Goal: Transaction & Acquisition: Purchase product/service

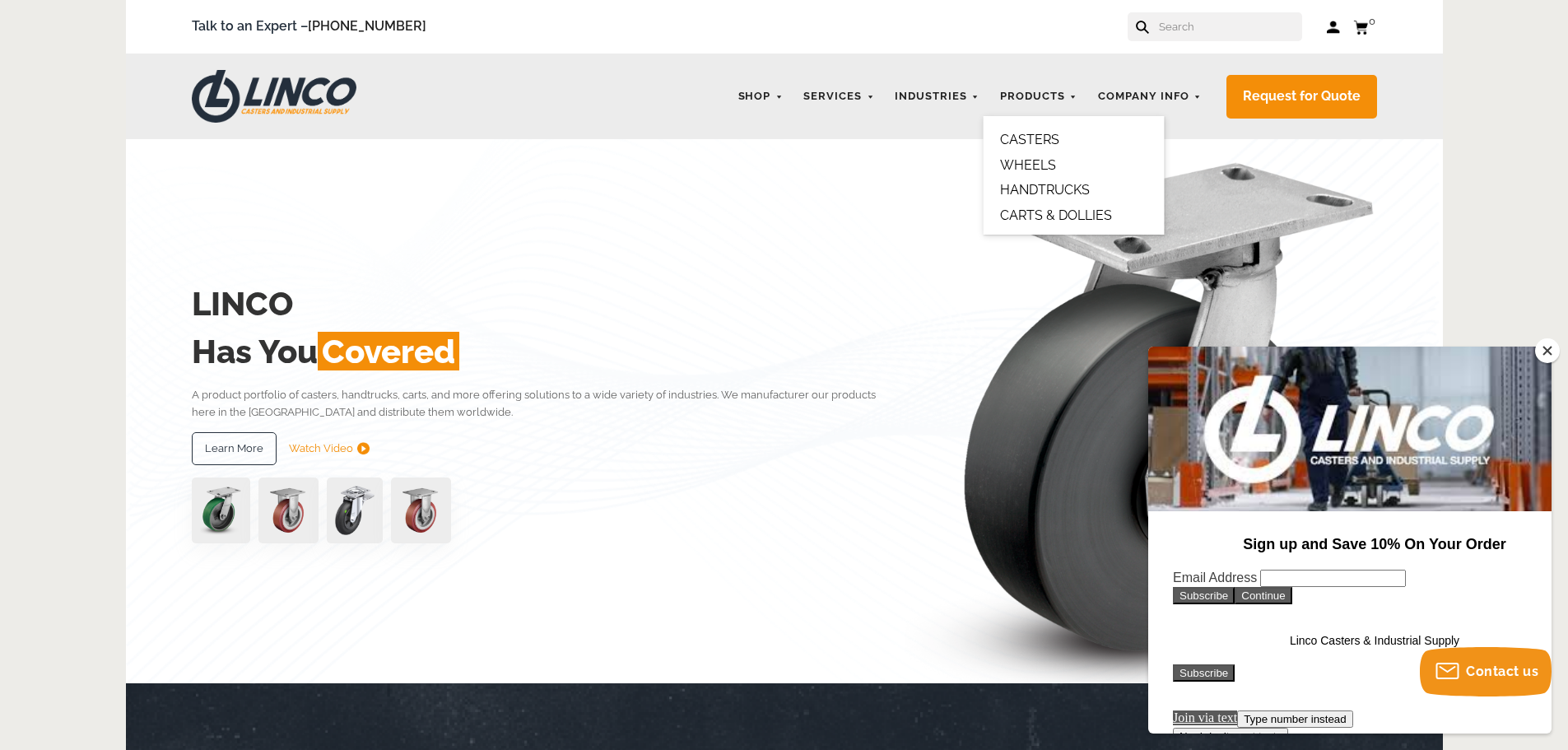
click at [1052, 142] on link "CASTERS" at bounding box center [1030, 139] width 59 height 16
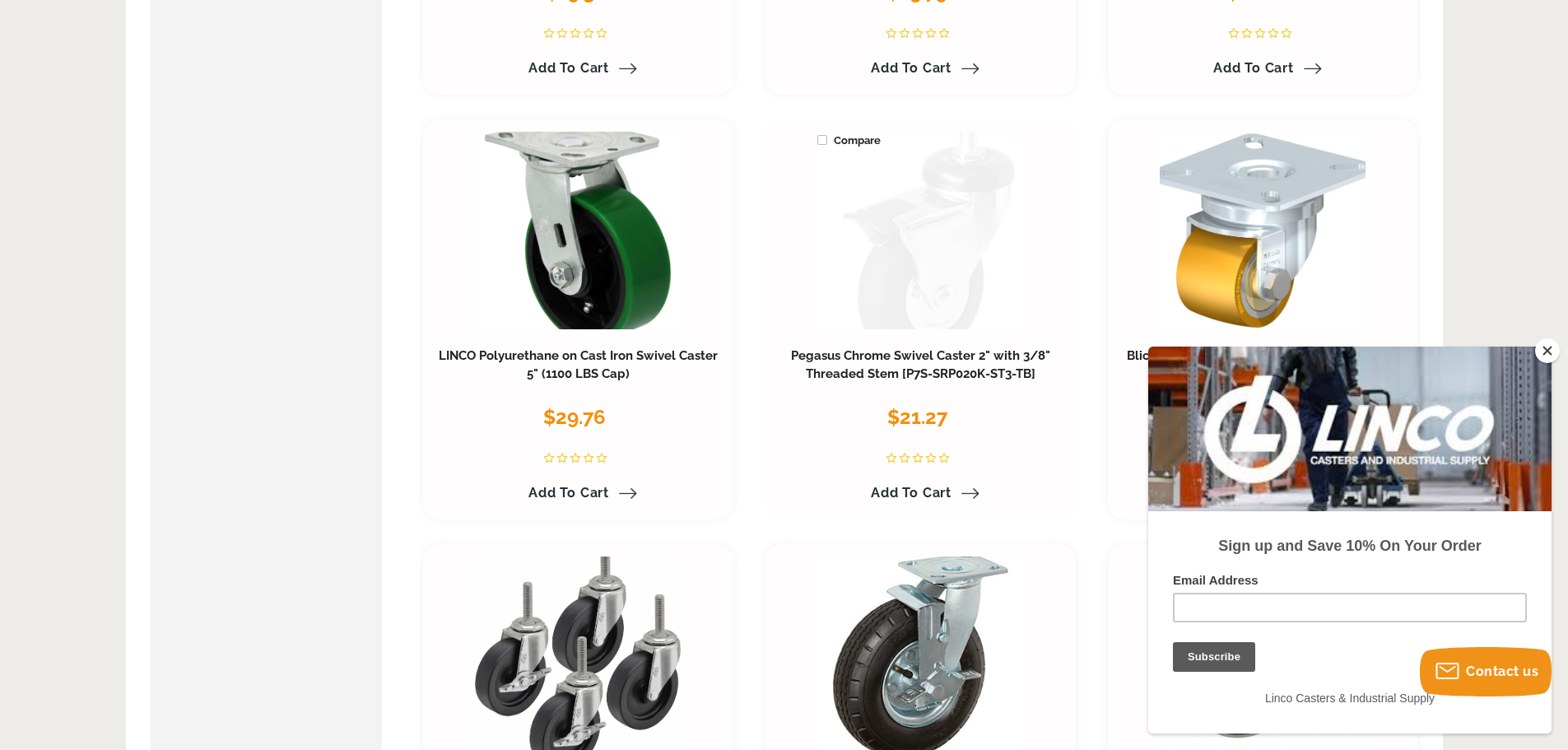
scroll to position [1316, 0]
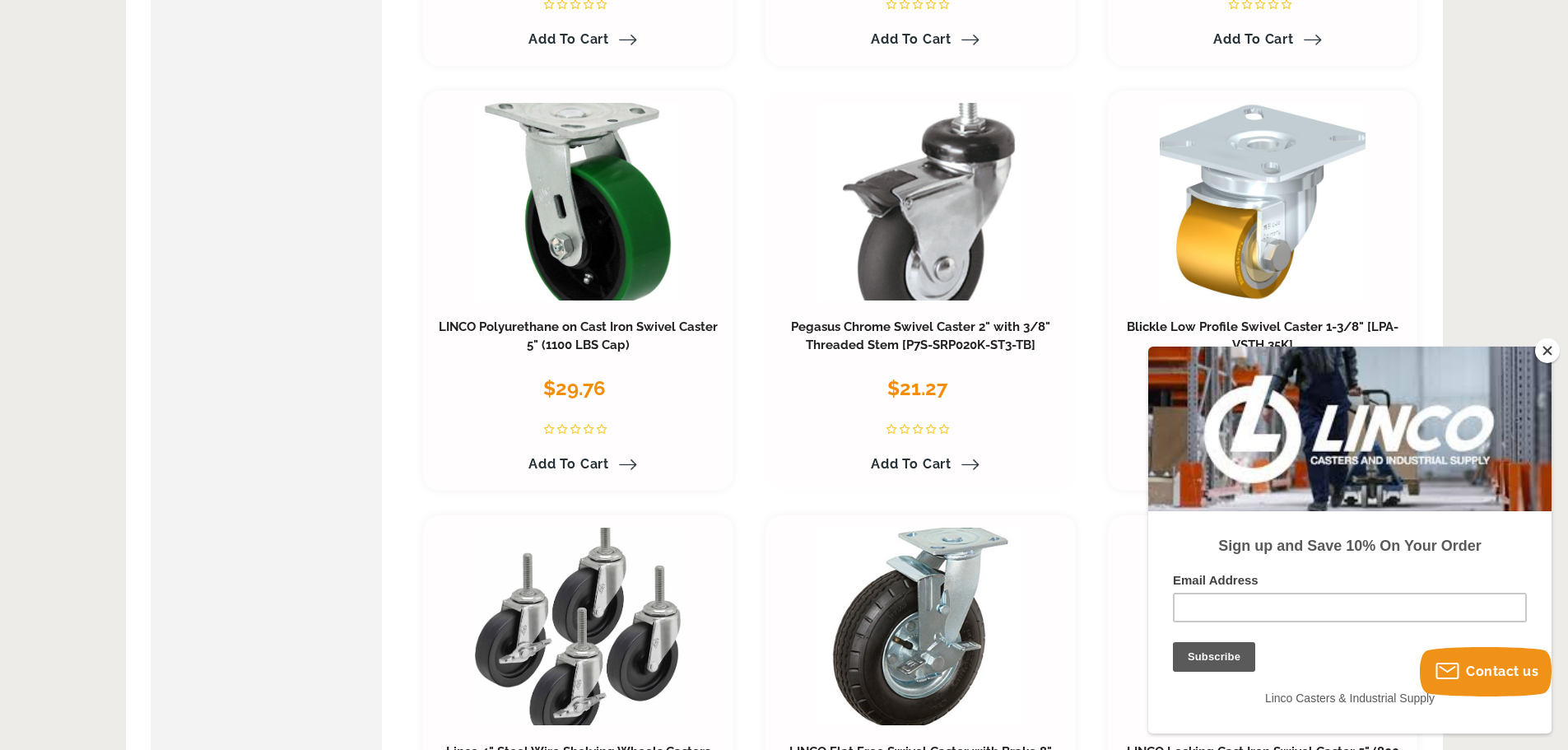
click at [918, 458] on span "Add to Cart" at bounding box center [911, 464] width 81 height 16
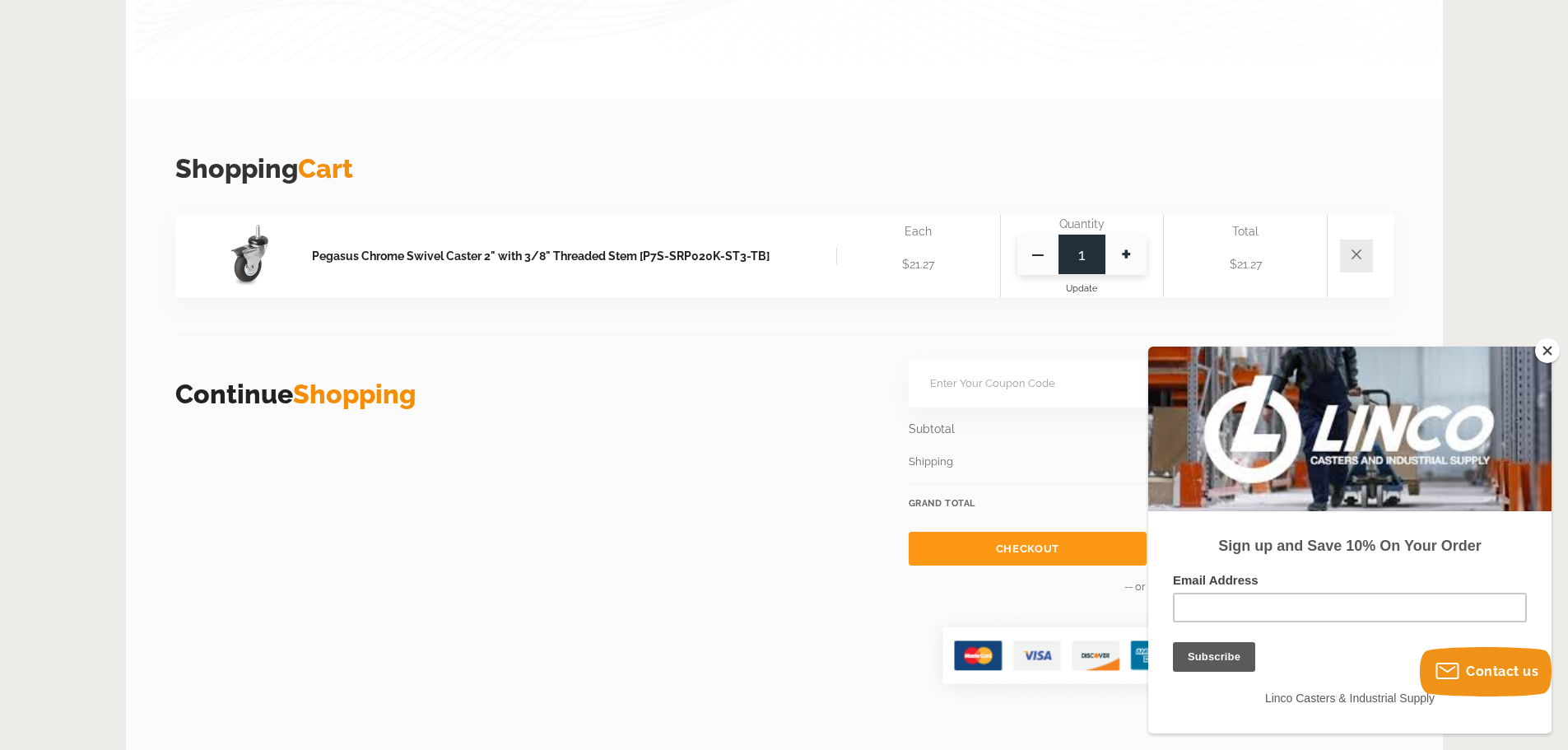
scroll to position [411, 0]
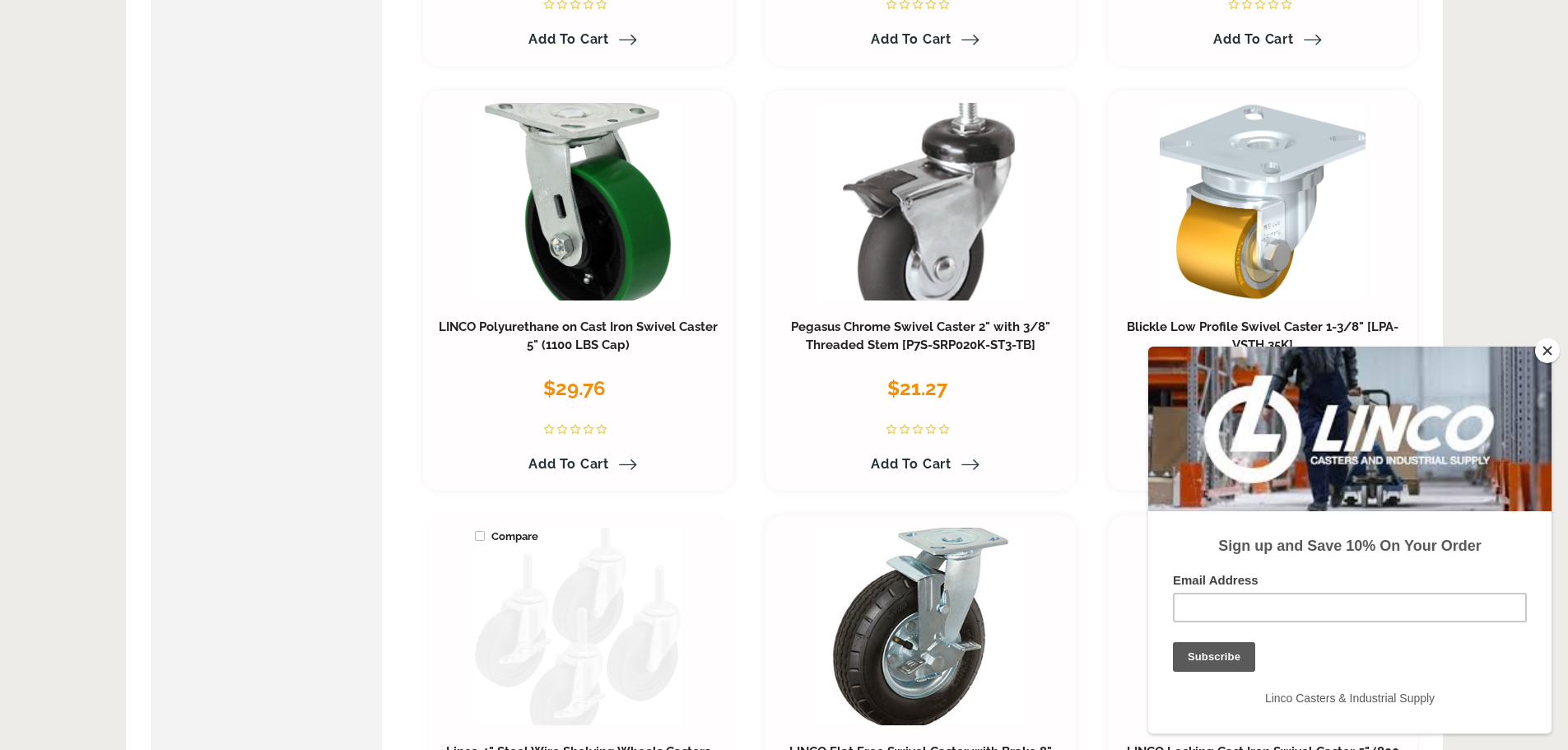
scroll to position [1646, 0]
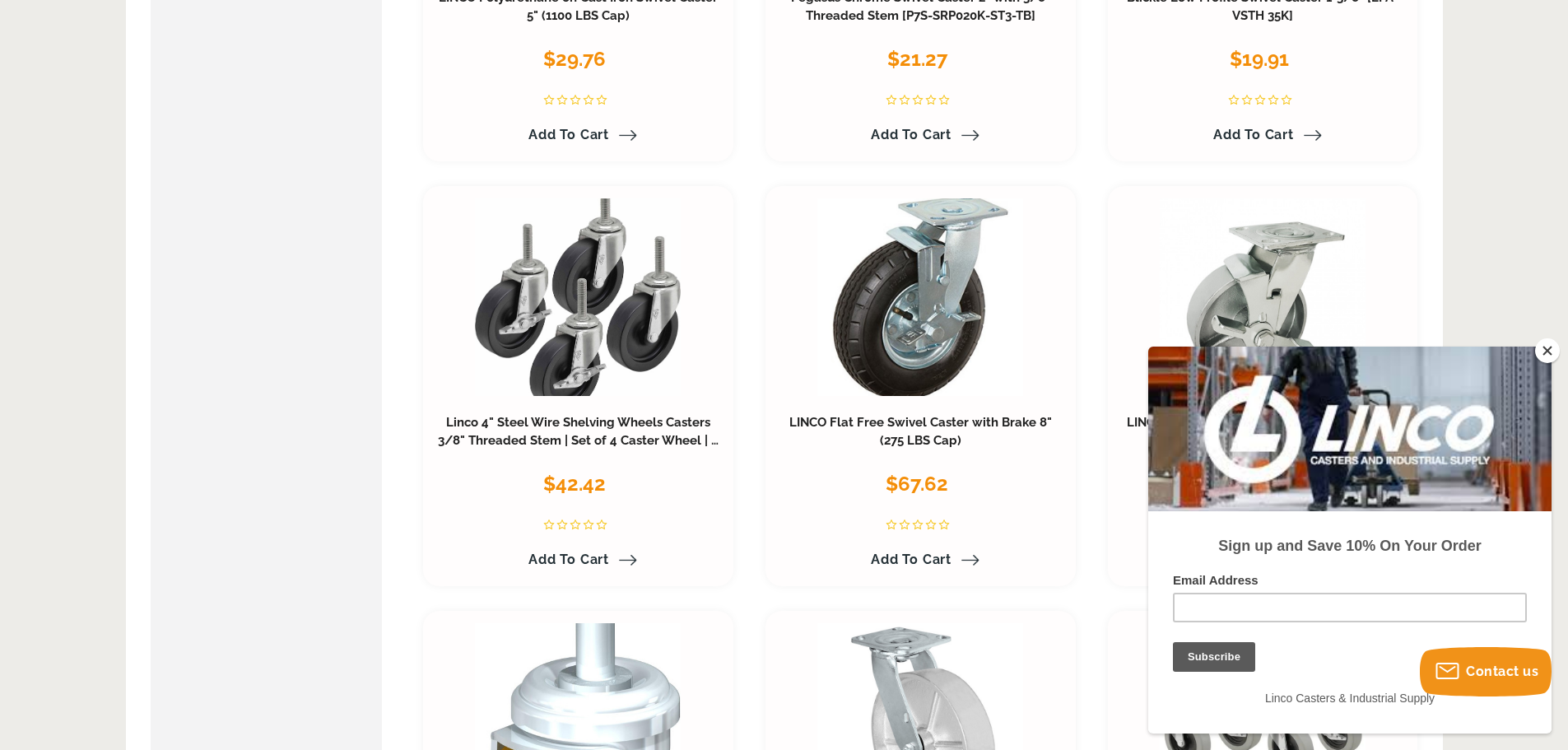
click at [1550, 343] on button "Close" at bounding box center [1548, 350] width 25 height 25
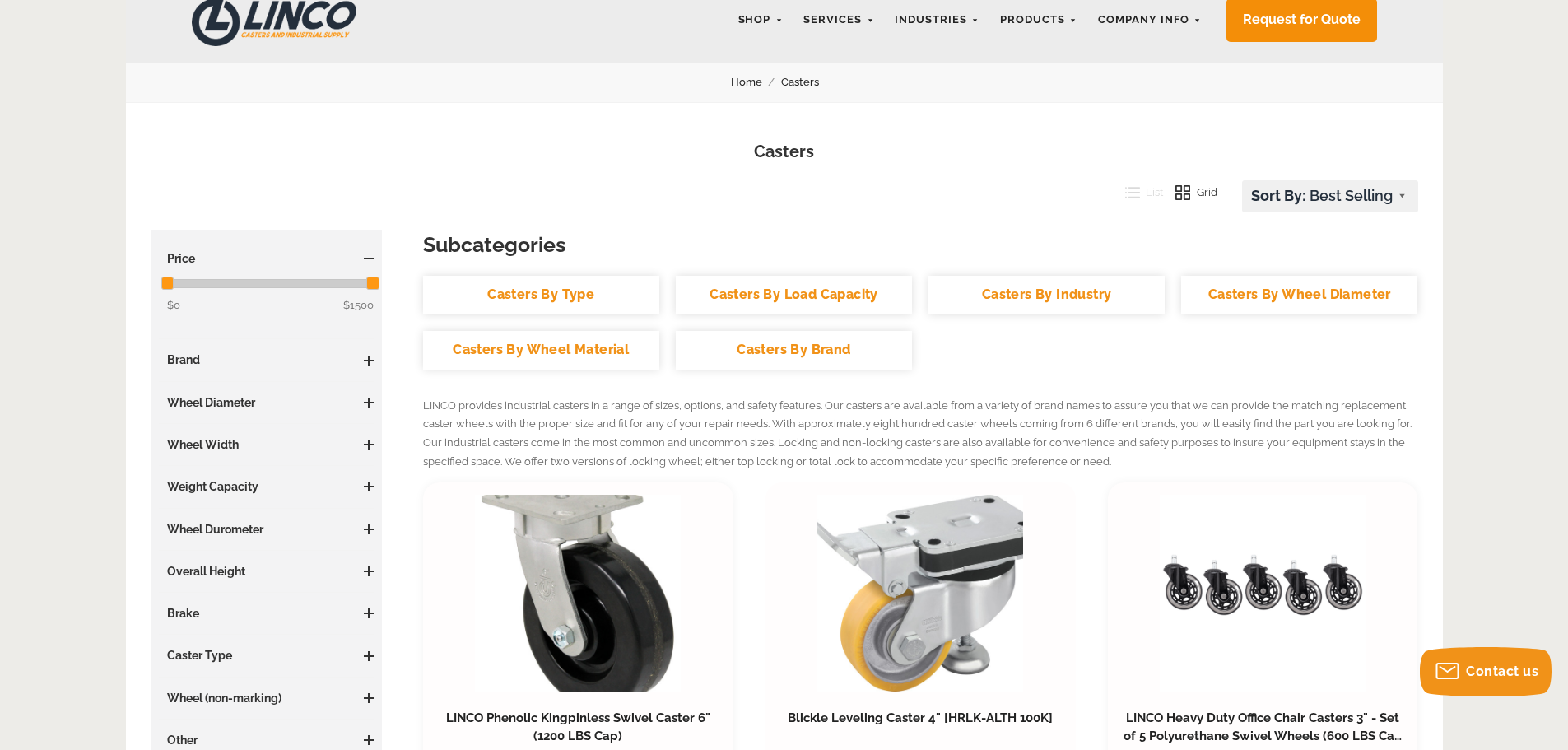
scroll to position [0, 0]
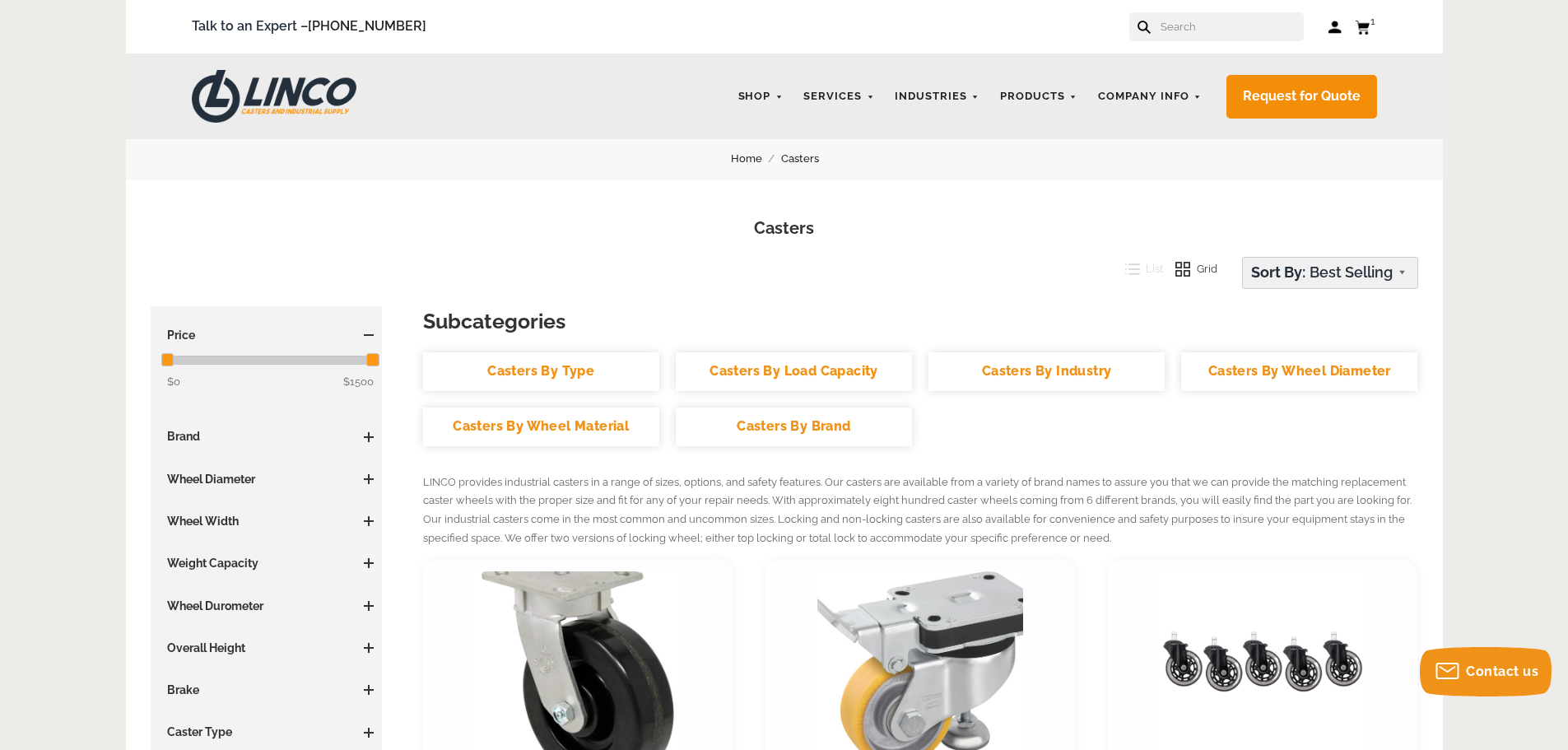
click at [1269, 268] on select "Featured Items Newest Items Best Selling A to Z Z to A By Review Price: Ascendi…" at bounding box center [1330, 273] width 174 height 31
select select "priceasc"
click at [1243, 258] on select "Featured Items Newest Items Best Selling A to Z Z to A By Review Price: Ascendi…" at bounding box center [1330, 273] width 174 height 31
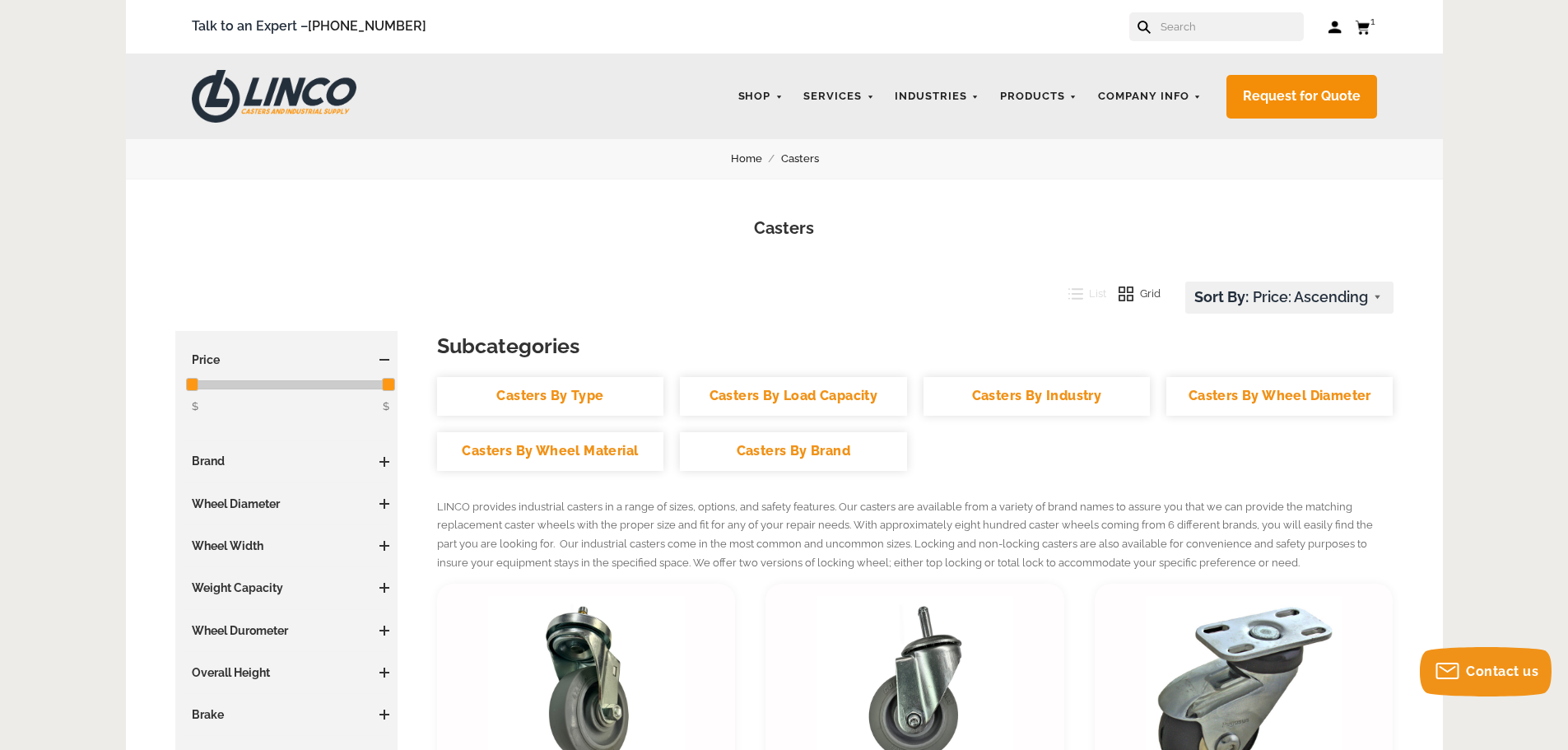
drag, startPoint x: 1485, startPoint y: 558, endPoint x: 1430, endPoint y: 199, distance: 363.2
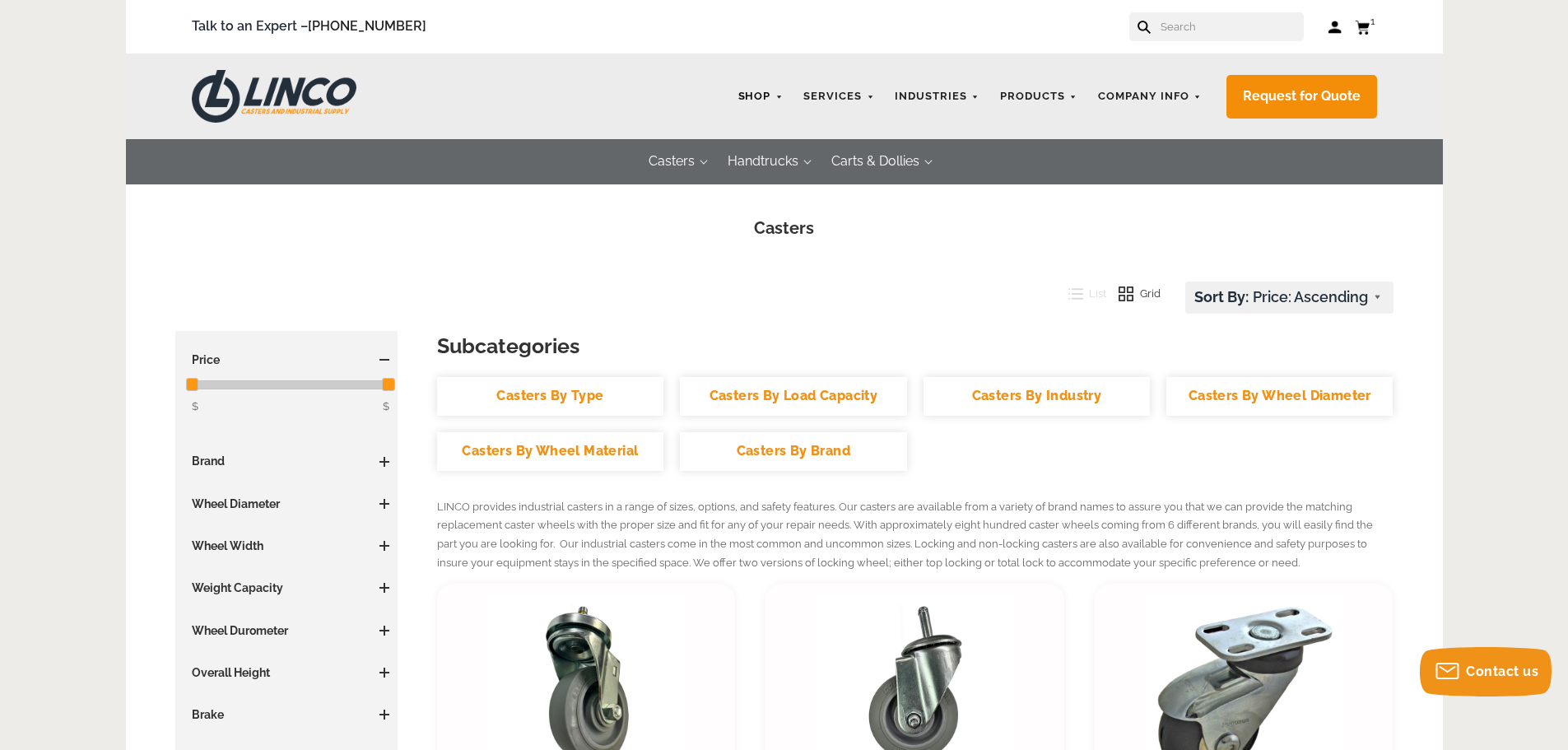
click at [769, 93] on link "Shop" at bounding box center [761, 97] width 62 height 32
click at [792, 106] on link "Shop" at bounding box center [761, 97] width 62 height 32
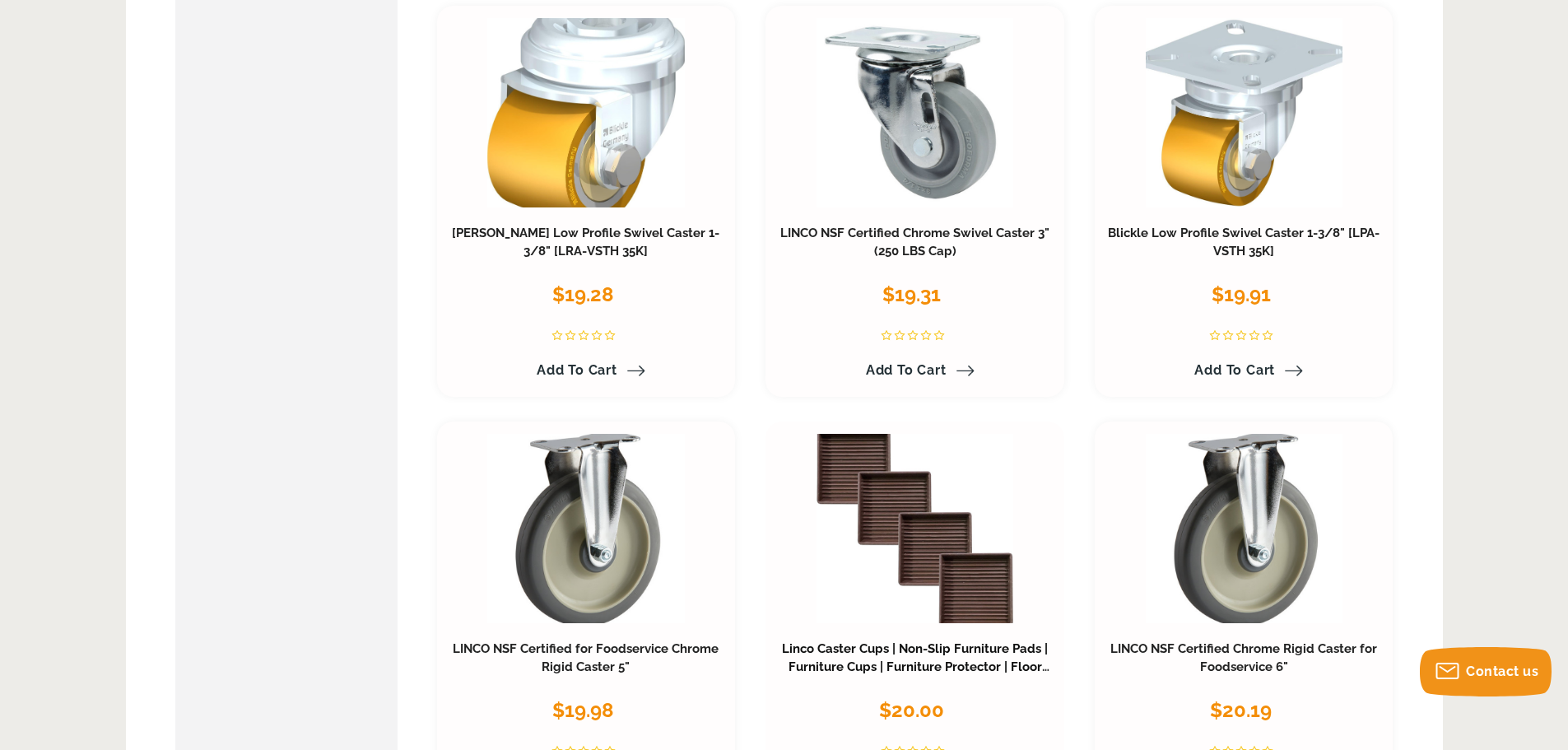
scroll to position [1235, 0]
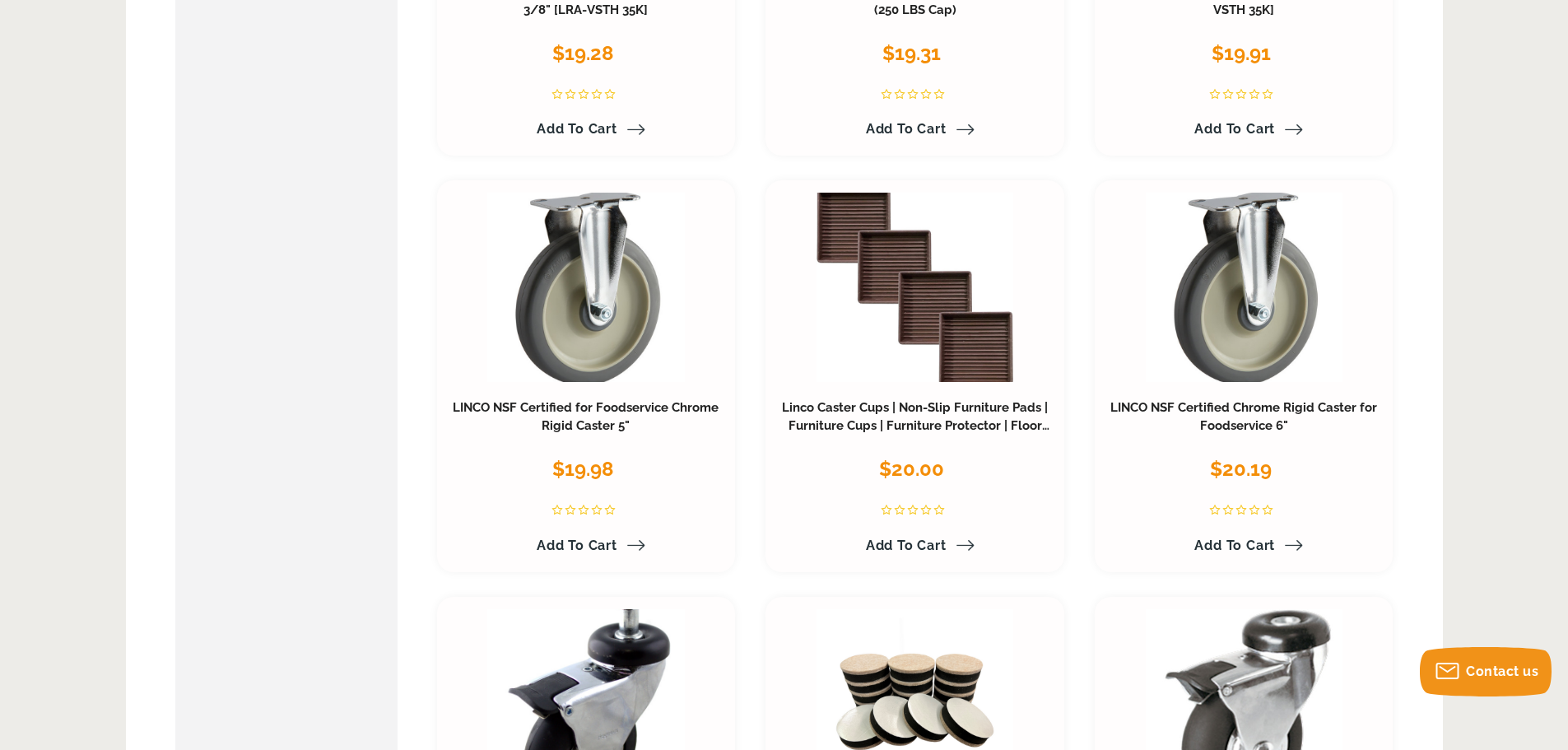
drag, startPoint x: 957, startPoint y: 418, endPoint x: 300, endPoint y: 361, distance: 659.5
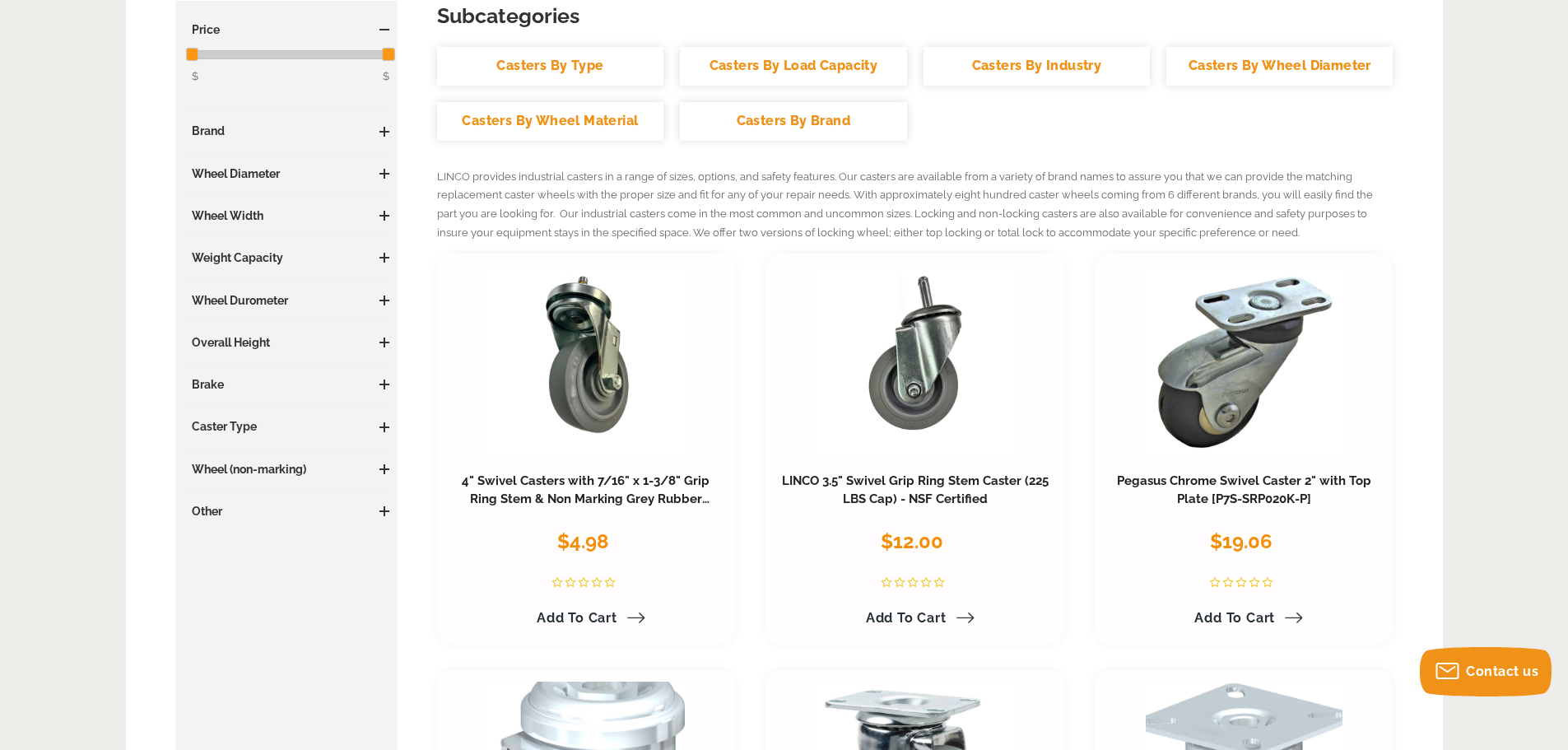
scroll to position [0, 0]
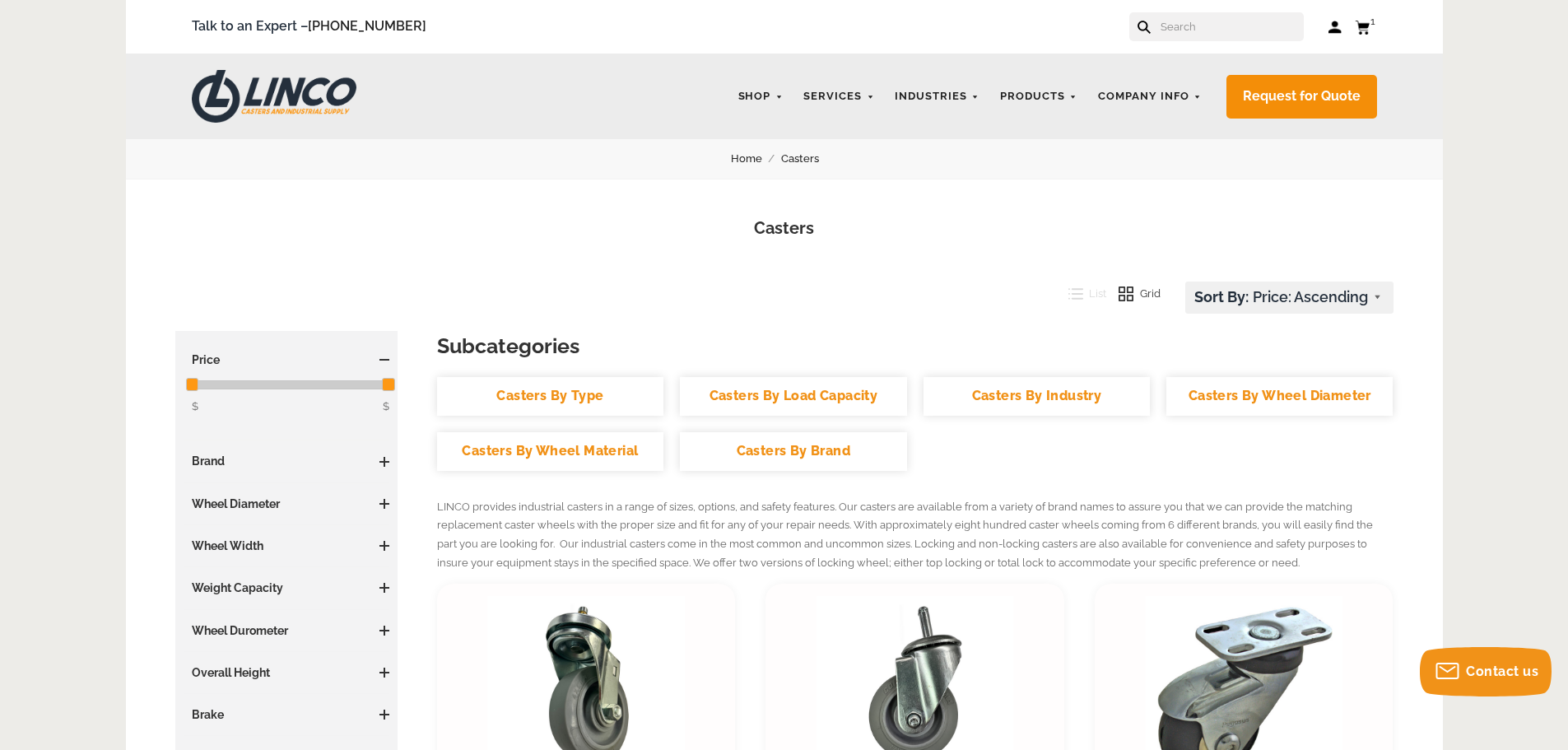
drag, startPoint x: 424, startPoint y: 598, endPoint x: 391, endPoint y: 213, distance: 386.4
drag, startPoint x: 759, startPoint y: 169, endPoint x: 749, endPoint y: 159, distance: 14.1
click at [754, 165] on nav "Home Casters" at bounding box center [784, 159] width 1317 height 40
click at [749, 158] on link "Home" at bounding box center [756, 159] width 50 height 18
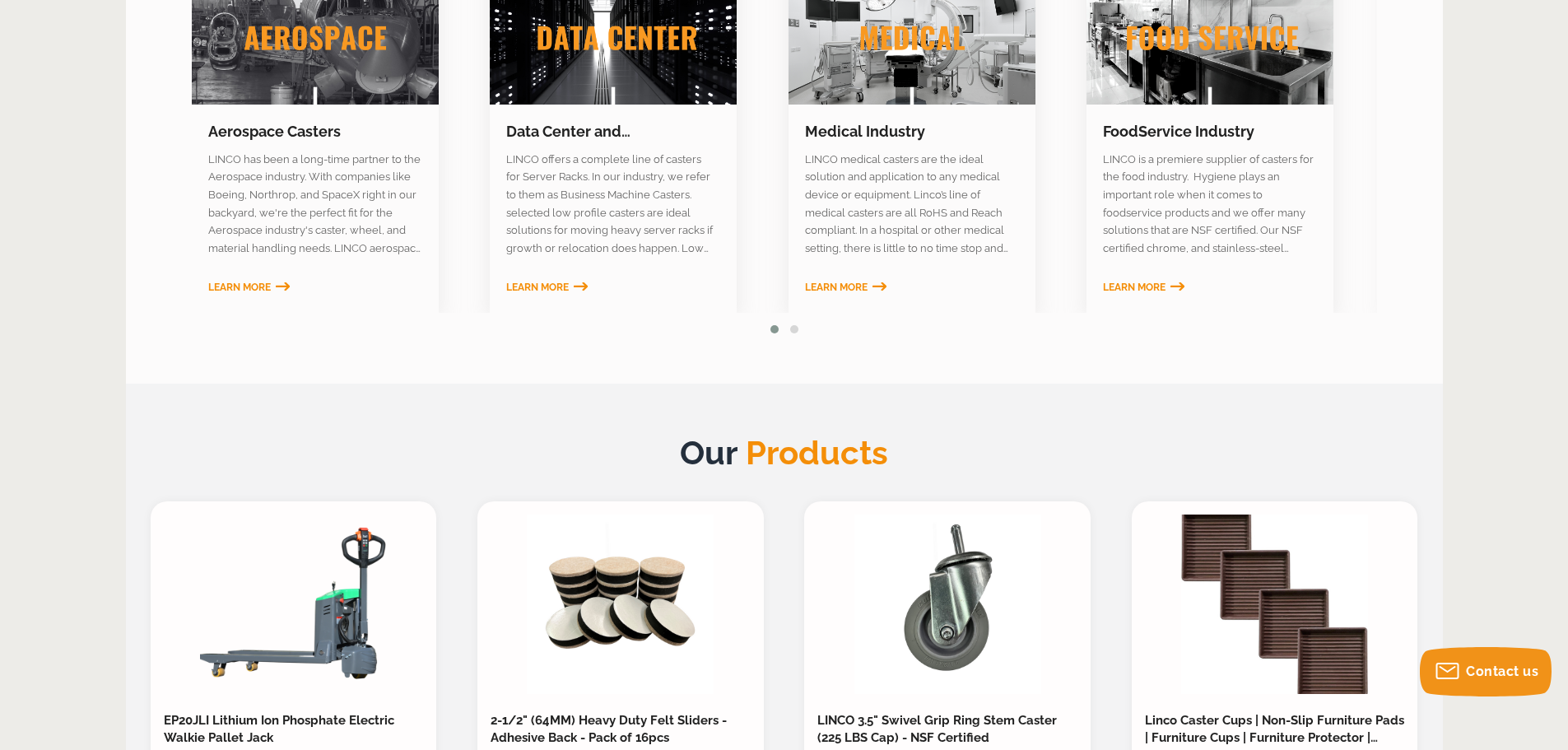
scroll to position [916, 0]
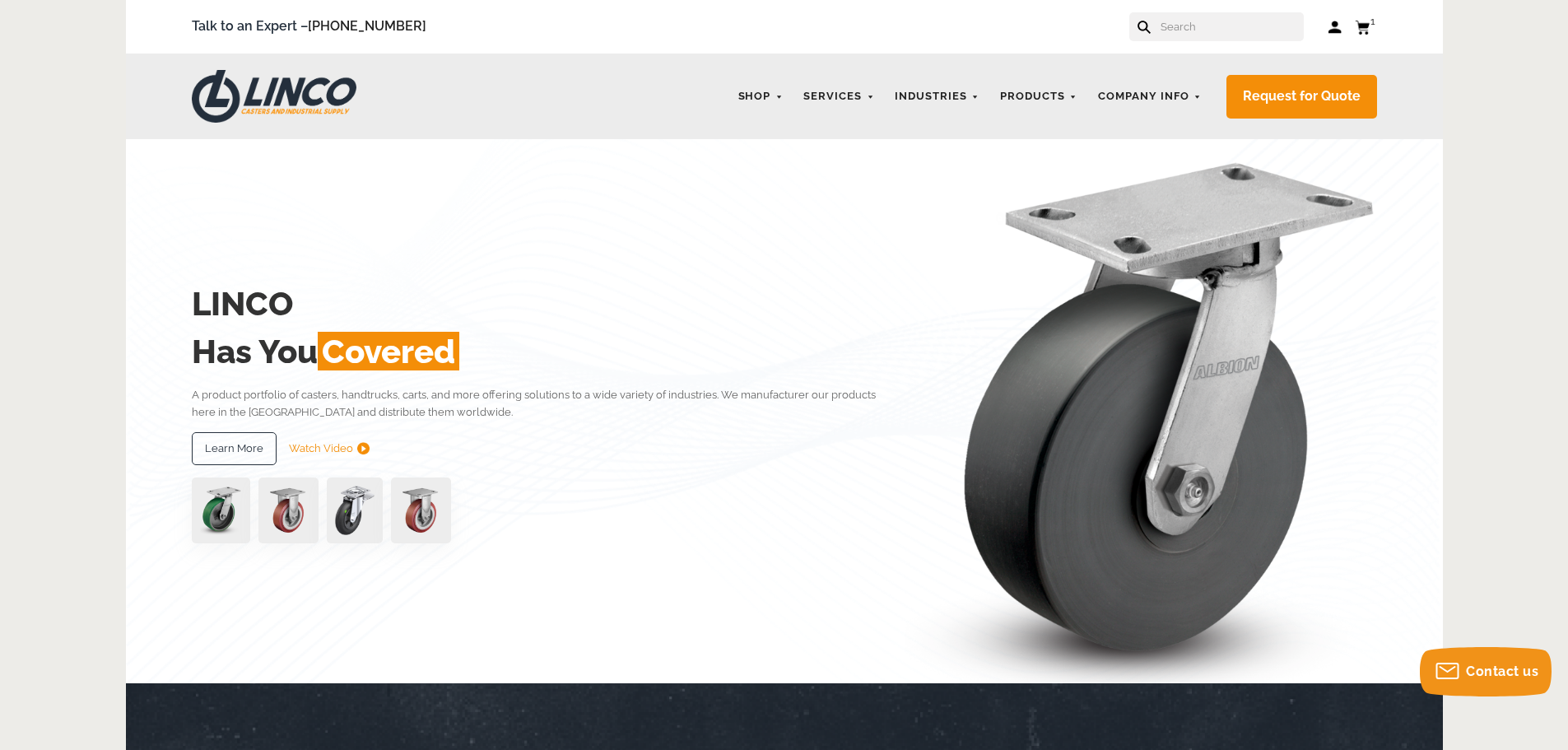
drag, startPoint x: 844, startPoint y: 91, endPoint x: 850, endPoint y: 77, distance: 15.2
drag, startPoint x: 850, startPoint y: 77, endPoint x: 809, endPoint y: 41, distance: 54.6
click at [809, 41] on div "Talk to an Expert – 866-306-9566 Log in Cart 1 Your Cart Pegasus Chrome Swivel …" at bounding box center [784, 27] width 1317 height 53
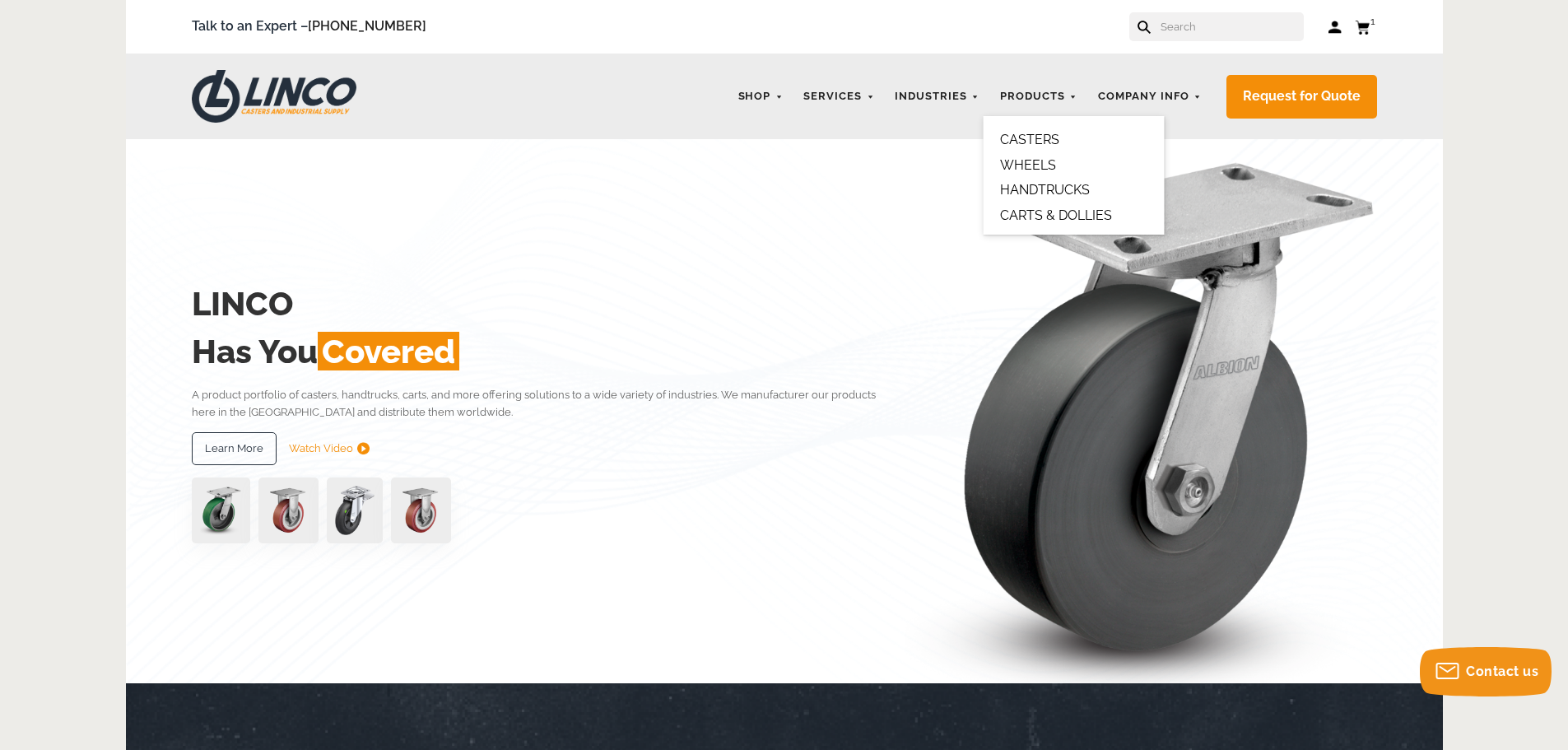
click at [1037, 138] on link "CASTERS" at bounding box center [1030, 139] width 59 height 16
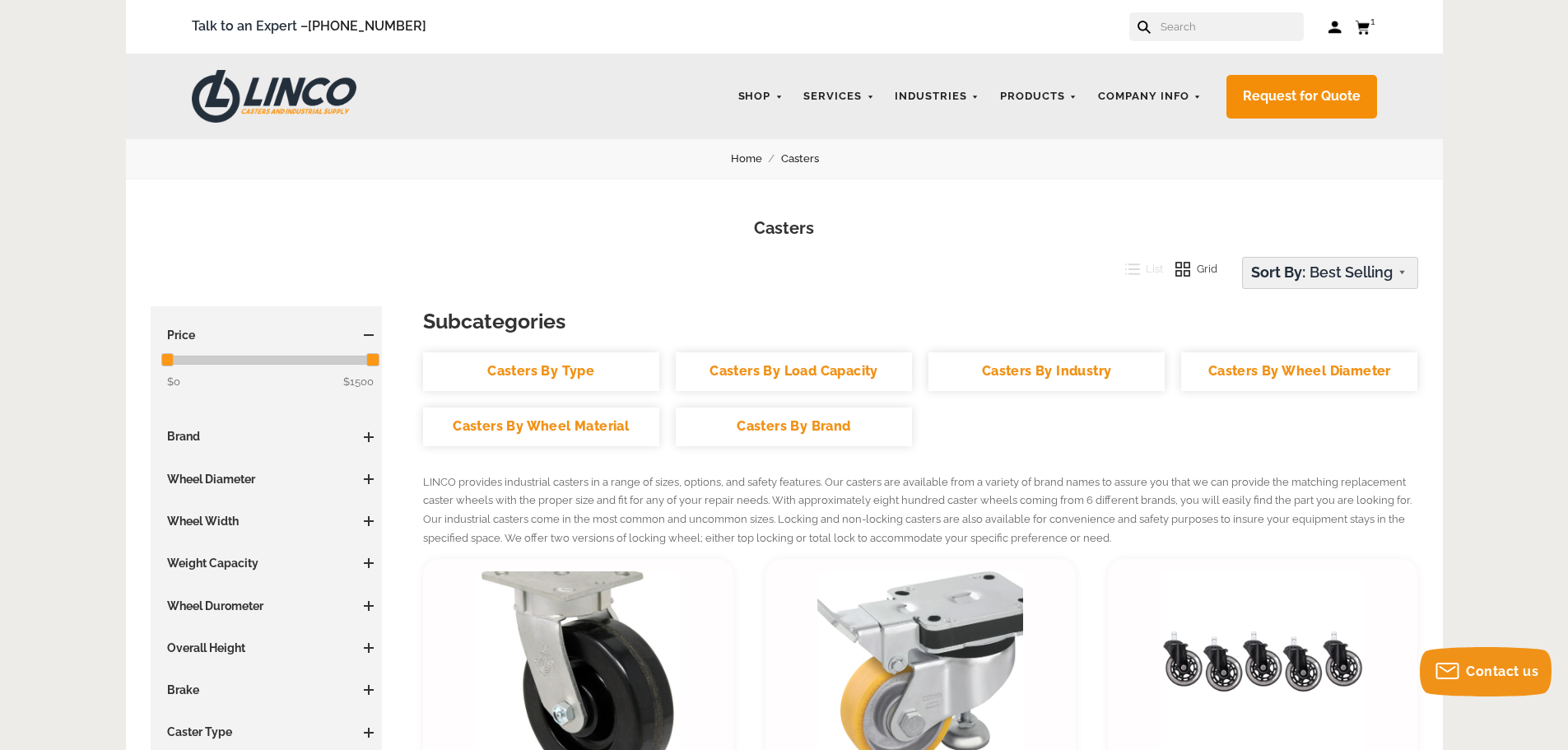
click at [1338, 267] on select "Featured Items Newest Items Best Selling A to Z Z to A By Review Price: Ascendi…" at bounding box center [1330, 273] width 174 height 31
select select "priceasc"
click at [1243, 258] on select "Featured Items Newest Items Best Selling A to Z Z to A By Review Price: Ascendi…" at bounding box center [1330, 273] width 174 height 31
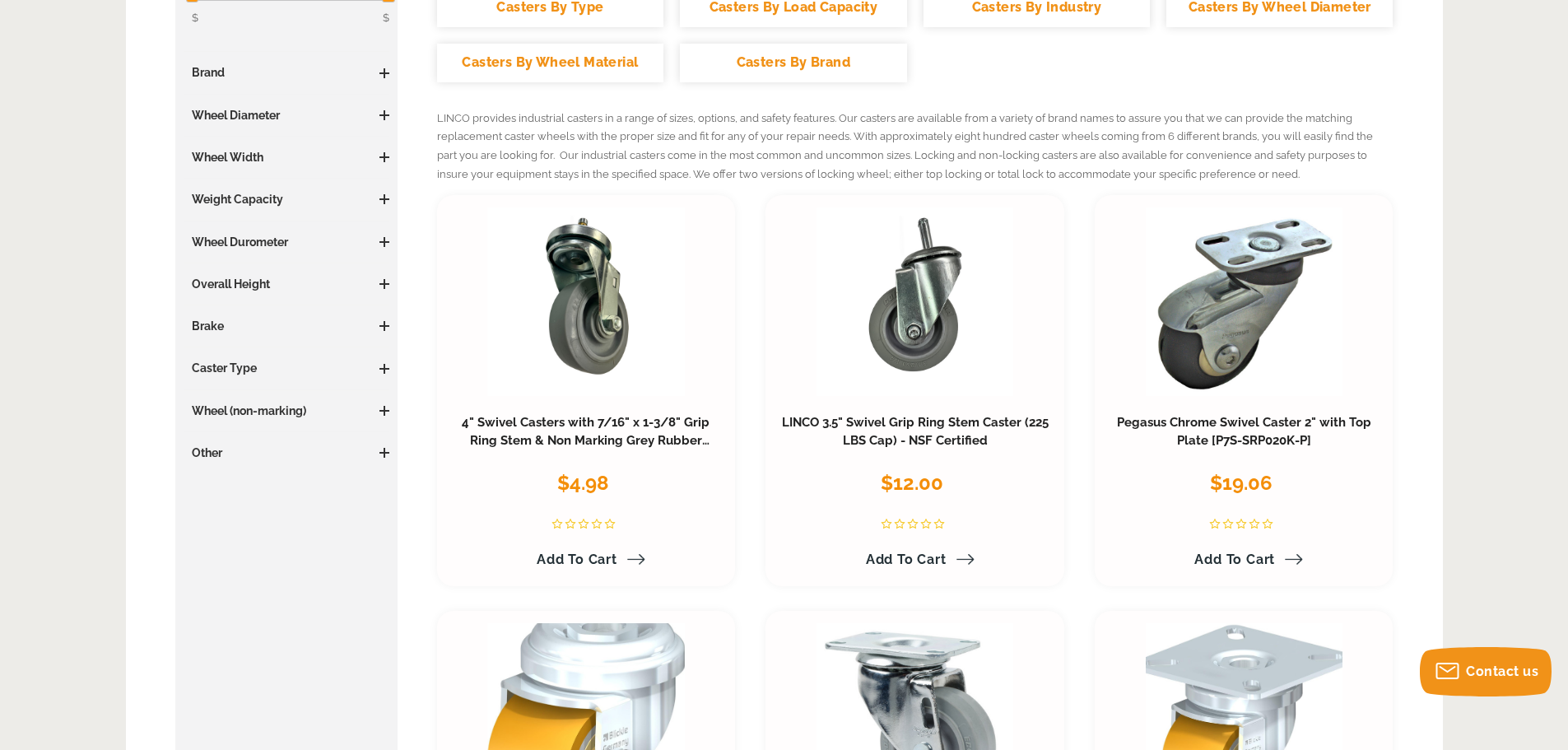
scroll to position [411, 0]
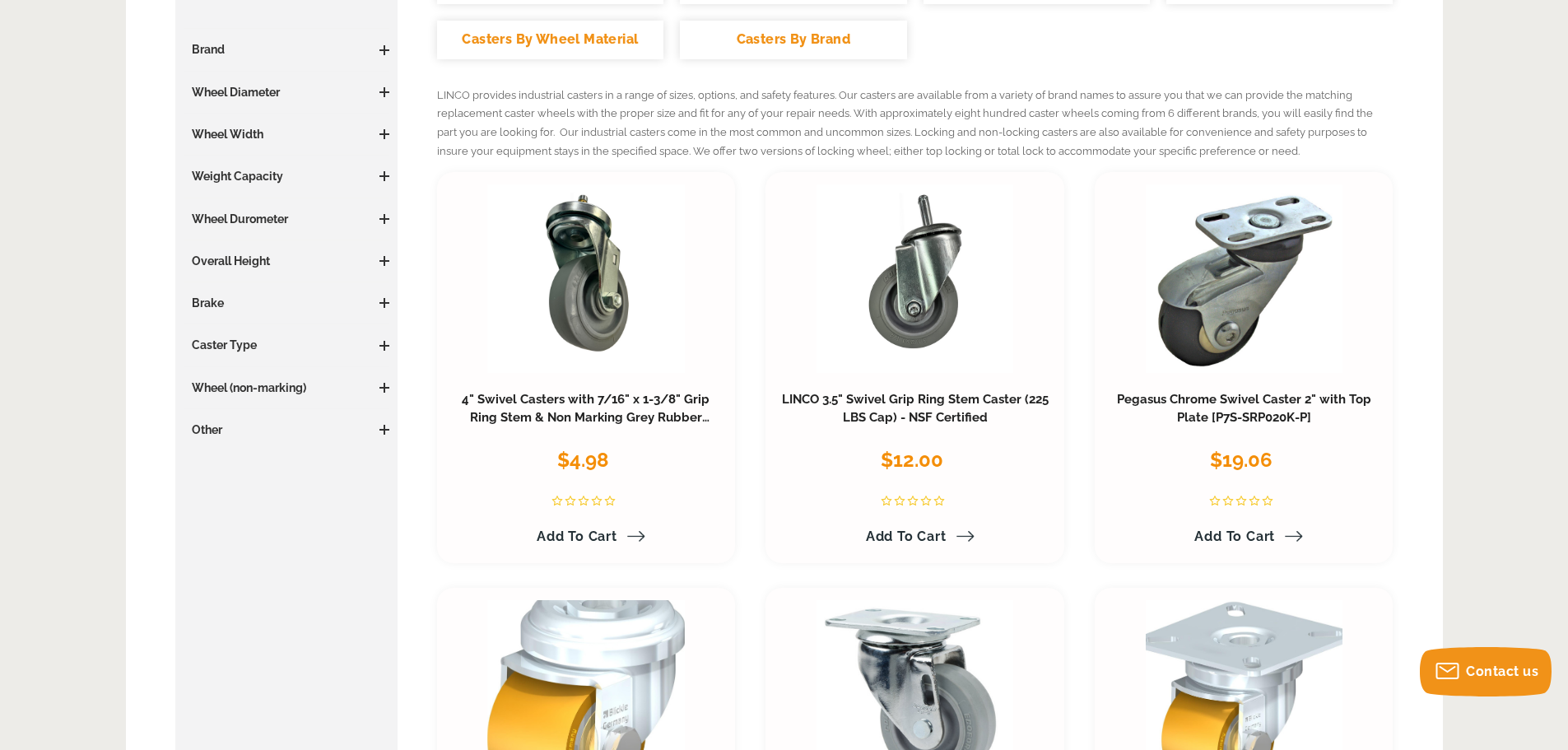
click at [387, 344] on span at bounding box center [385, 345] width 10 height 10
click at [383, 542] on span at bounding box center [385, 542] width 10 height 2
drag, startPoint x: 383, startPoint y: 541, endPoint x: 379, endPoint y: 635, distance: 94.1
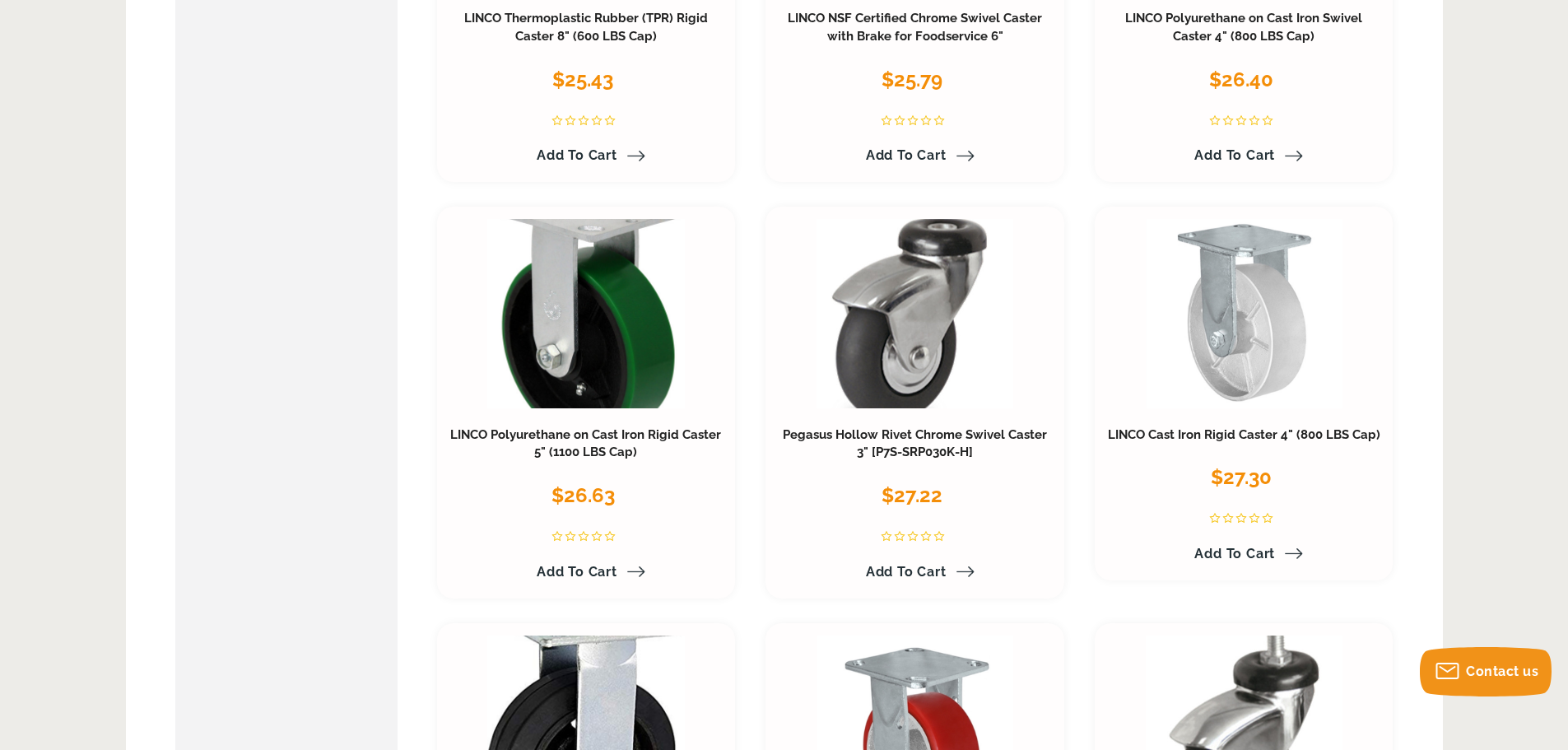
scroll to position [4280, 0]
